Goal: Task Accomplishment & Management: Manage account settings

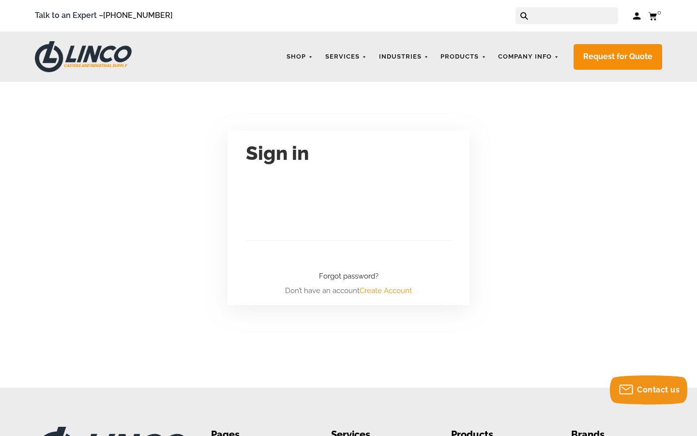
scroll to position [35, 29]
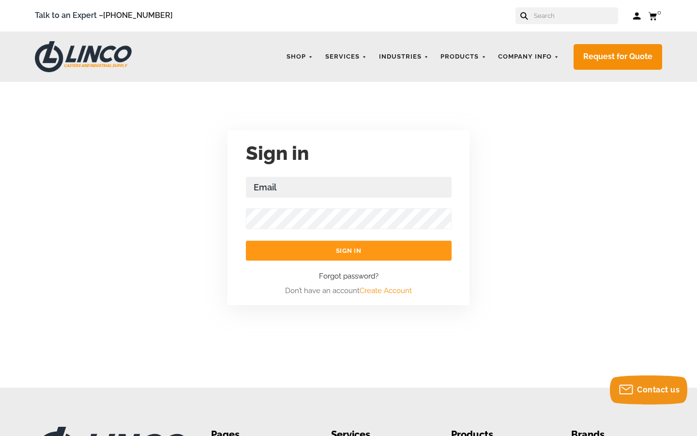
click at [349, 187] on input "Email Address Required" at bounding box center [349, 187] width 206 height 21
type input "julian_graaf@wls1.com"
click at [246, 241] on input "Sign in" at bounding box center [349, 251] width 206 height 20
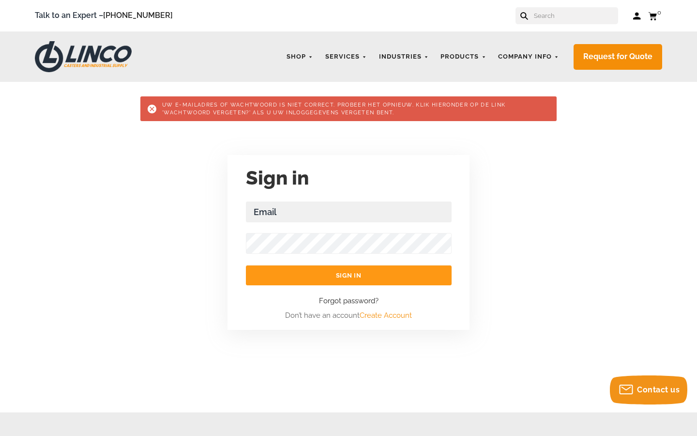
click at [349, 212] on input "Email Address Required" at bounding box center [349, 211] width 206 height 21
type input "brandonfarmer75@outlook.com"
click at [246, 265] on input "Sign in" at bounding box center [349, 275] width 206 height 20
click at [349, 212] on input "Email Address Required" at bounding box center [349, 211] width 206 height 21
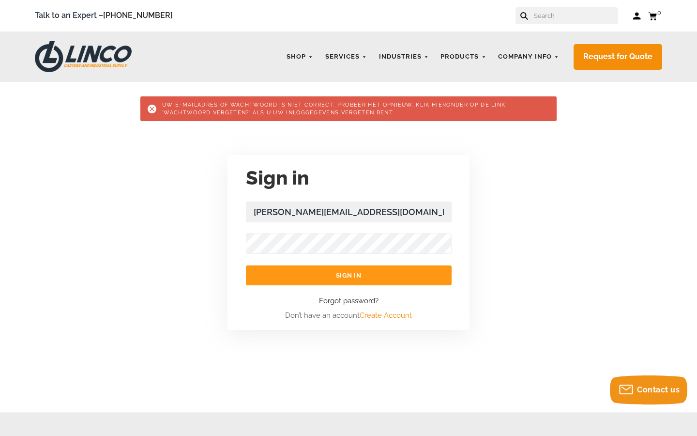
type input "casey.swiftt@aol.com"
click at [246, 265] on input "Sign in" at bounding box center [349, 275] width 206 height 20
click at [349, 212] on input "Email Address Required" at bounding box center [349, 211] width 206 height 21
type input "julian_graaf@wls1.com"
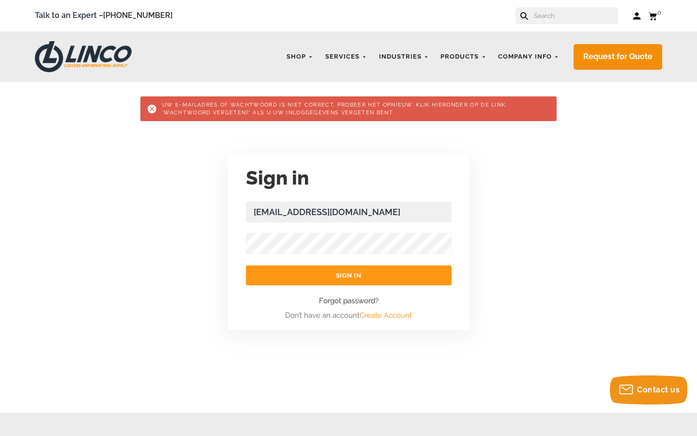
click at [246, 265] on input "Sign in" at bounding box center [349, 275] width 206 height 20
